Goal: Information Seeking & Learning: Learn about a topic

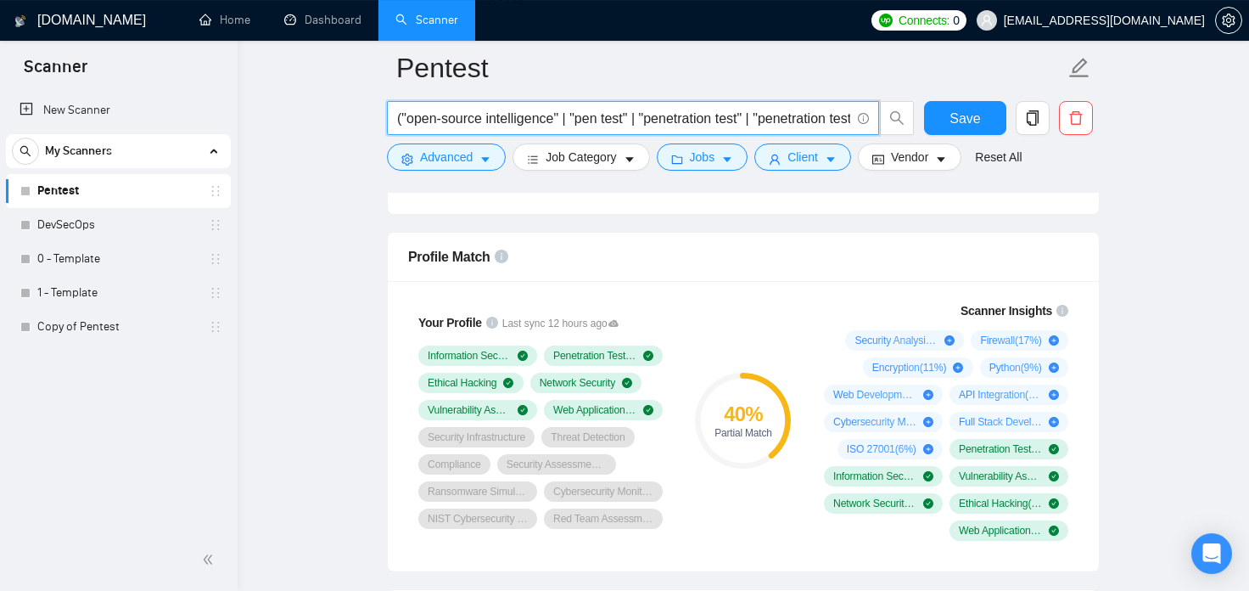
scroll to position [1030, 0]
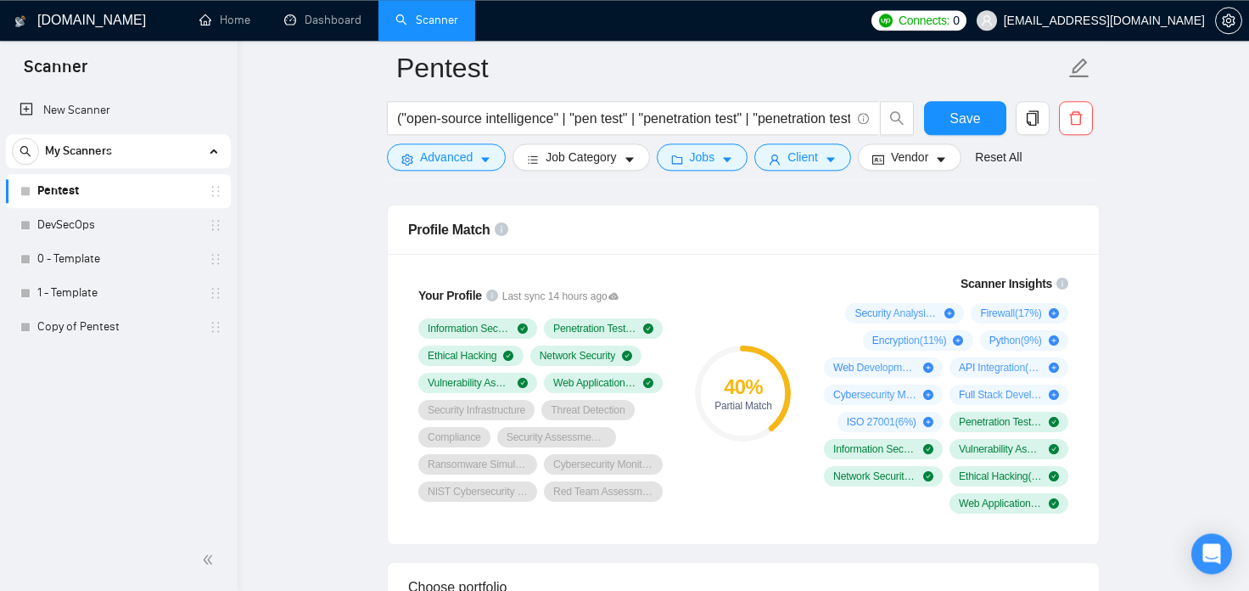
scroll to position [1124, 0]
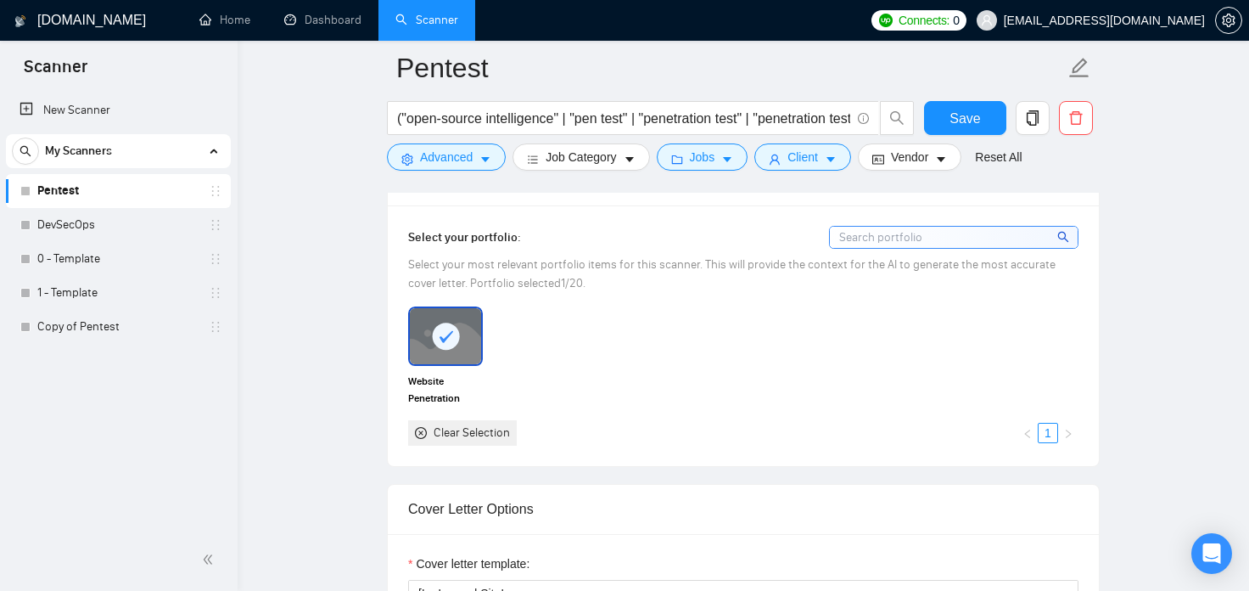
scroll to position [1406, 0]
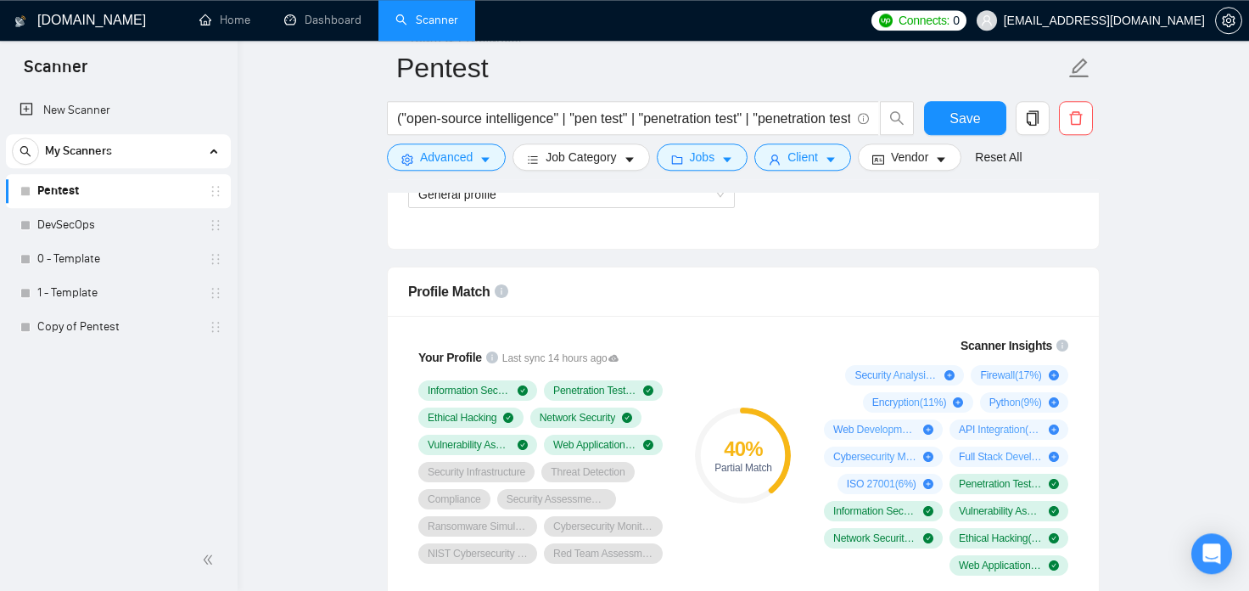
scroll to position [1030, 0]
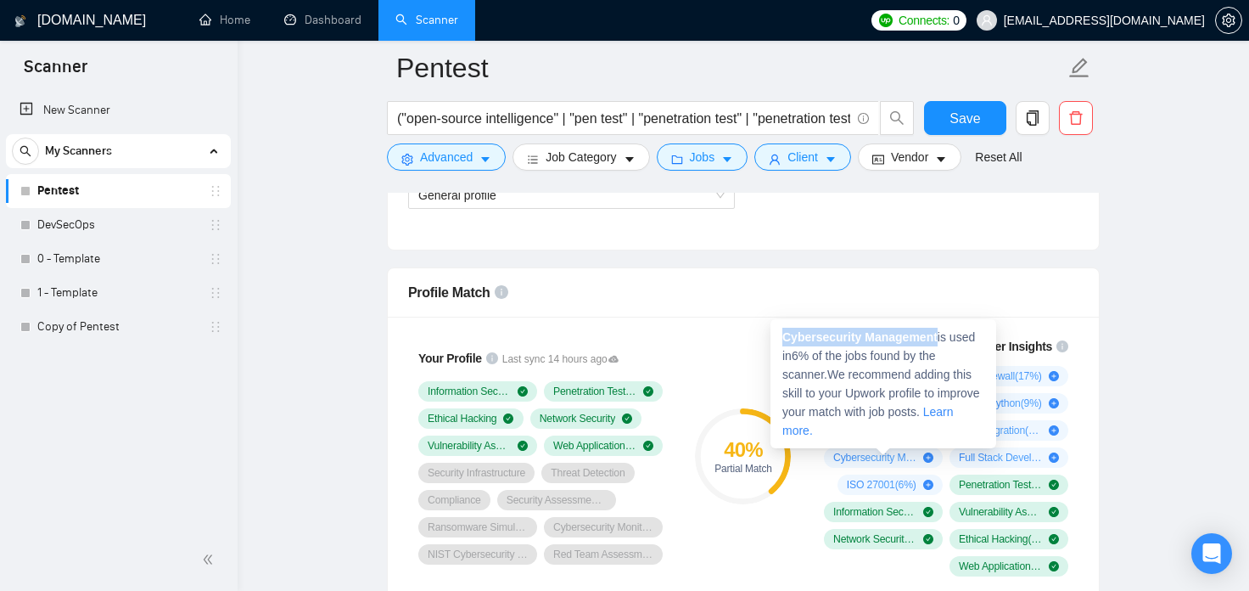
drag, startPoint x: 936, startPoint y: 339, endPoint x: 782, endPoint y: 340, distance: 154.5
click at [782, 340] on div "Cybersecurity Management is used in 6 % of the jobs found by the scanner. We re…" at bounding box center [884, 383] width 226 height 129
copy strong "Cybersecurity Management"
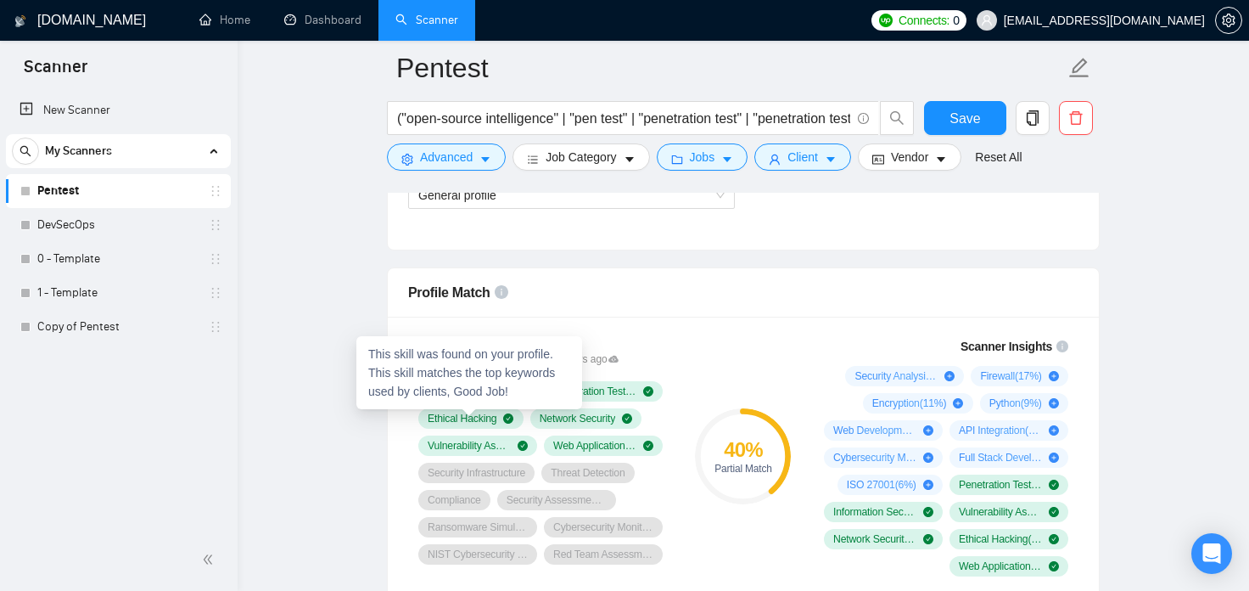
drag, startPoint x: 495, startPoint y: 416, endPoint x: 438, endPoint y: 420, distance: 57.0
click at [438, 420] on div "Ethical Hacking" at bounding box center [471, 419] width 87 height 14
